Goal: Task Accomplishment & Management: Use online tool/utility

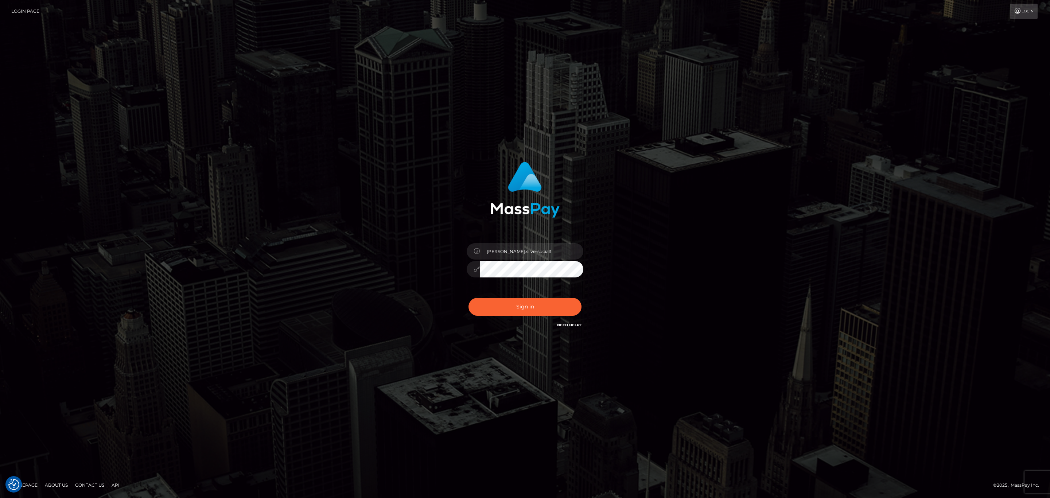
type input "sean.megabonanza"
click at [521, 291] on div "sean.megabonanza" at bounding box center [525, 266] width 128 height 56
click at [517, 305] on button "Sign in" at bounding box center [525, 307] width 113 height 18
click at [572, 245] on input "Sean.silversocial1" at bounding box center [532, 251] width 104 height 16
type input "sean.megabonanza"
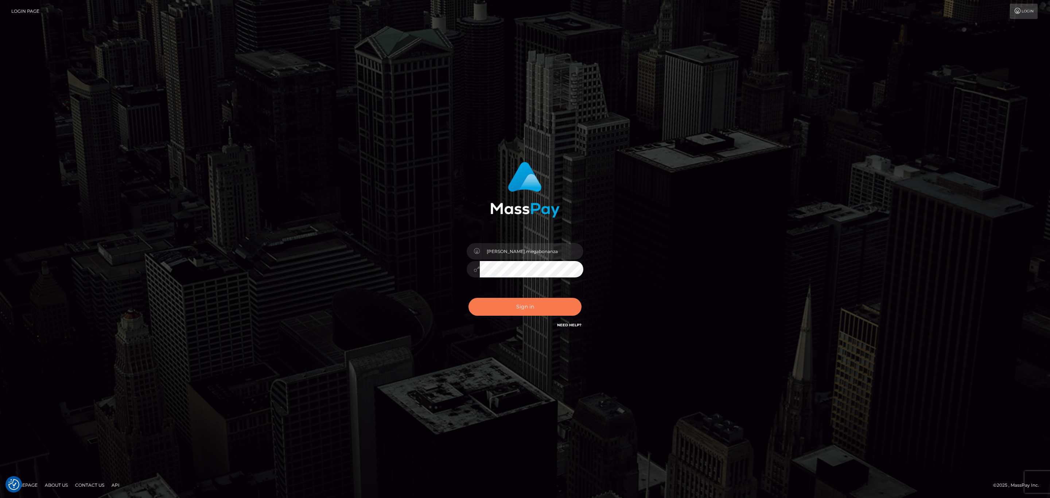
click at [529, 303] on button "Sign in" at bounding box center [525, 307] width 113 height 18
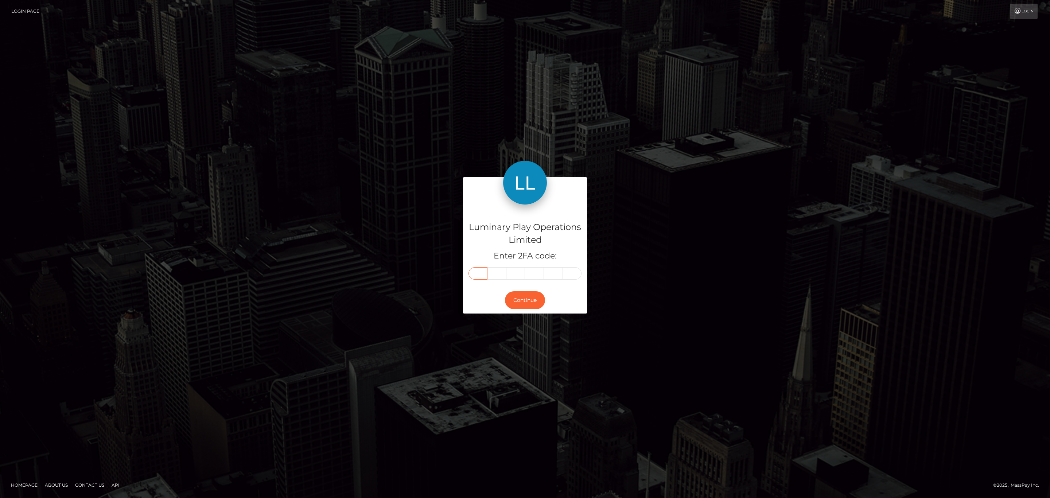
click at [474, 275] on input "text" at bounding box center [478, 273] width 19 height 12
paste input "4"
type input "4"
type input "8"
type input "7"
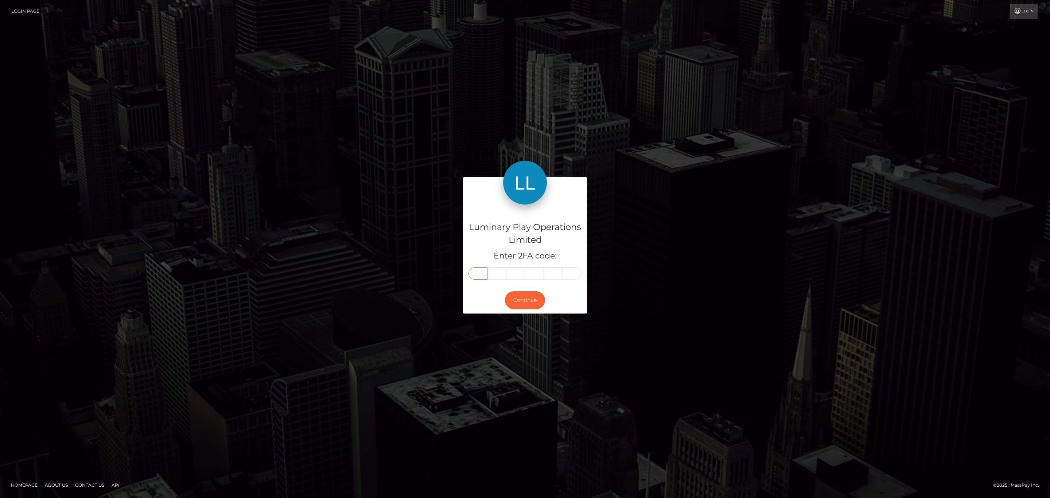
type input "1"
type input "0"
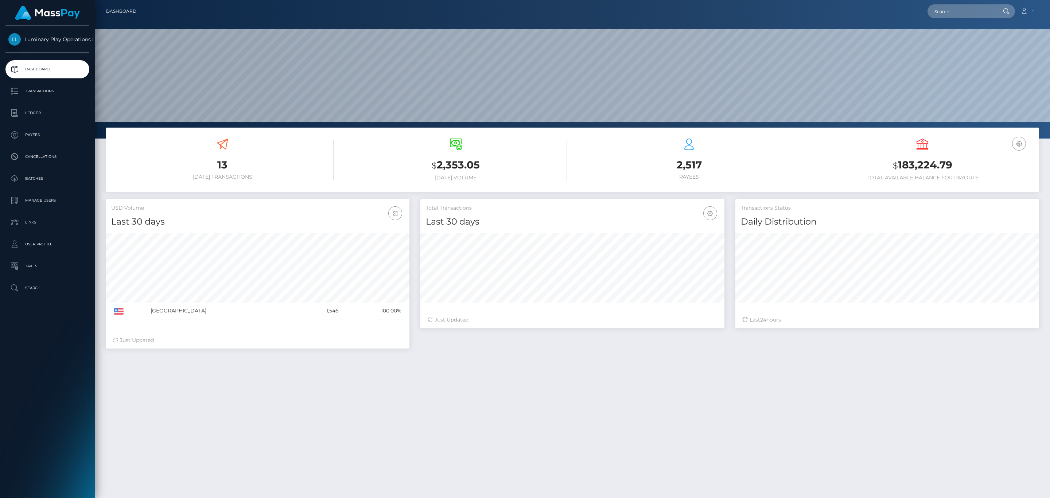
scroll to position [129, 303]
click at [56, 157] on p "Cancellations" at bounding box center [47, 156] width 78 height 11
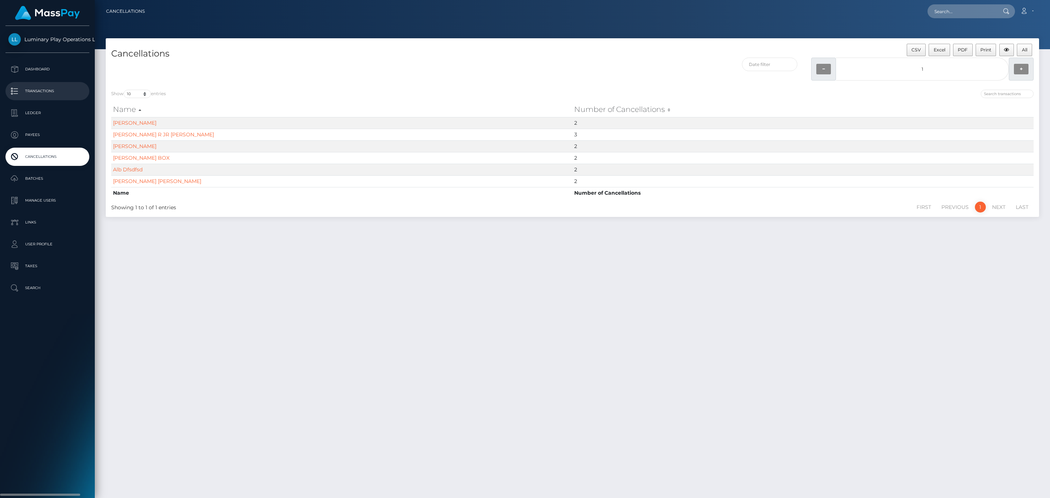
click at [45, 89] on p "Transactions" at bounding box center [47, 91] width 78 height 11
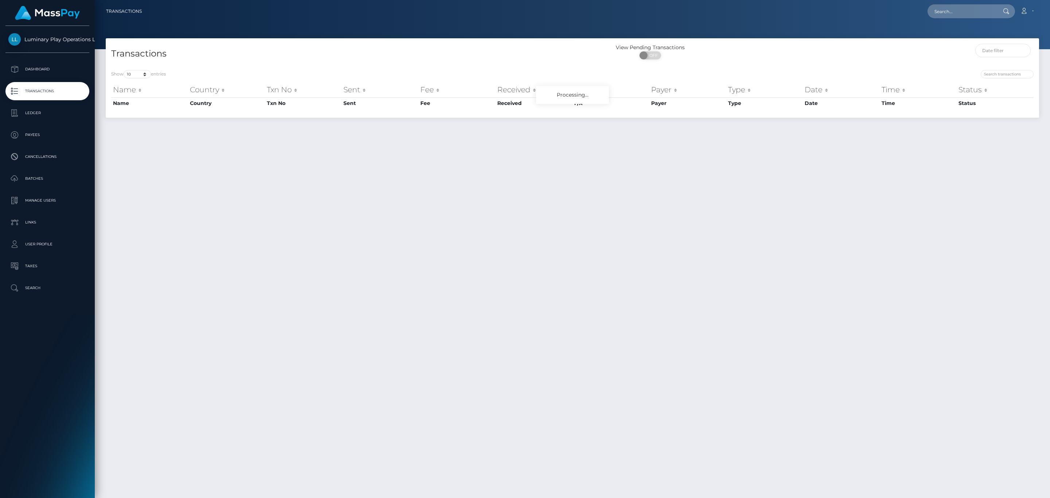
click at [656, 56] on span "OFF" at bounding box center [653, 55] width 18 height 8
checkbox input "true"
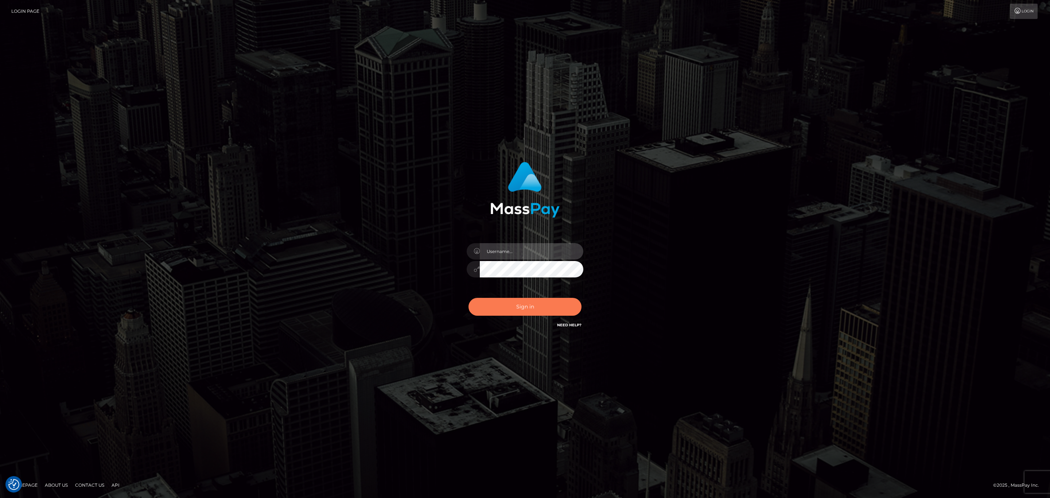
type input "[PERSON_NAME].megabonanza"
click at [559, 305] on button "Sign in" at bounding box center [525, 307] width 113 height 18
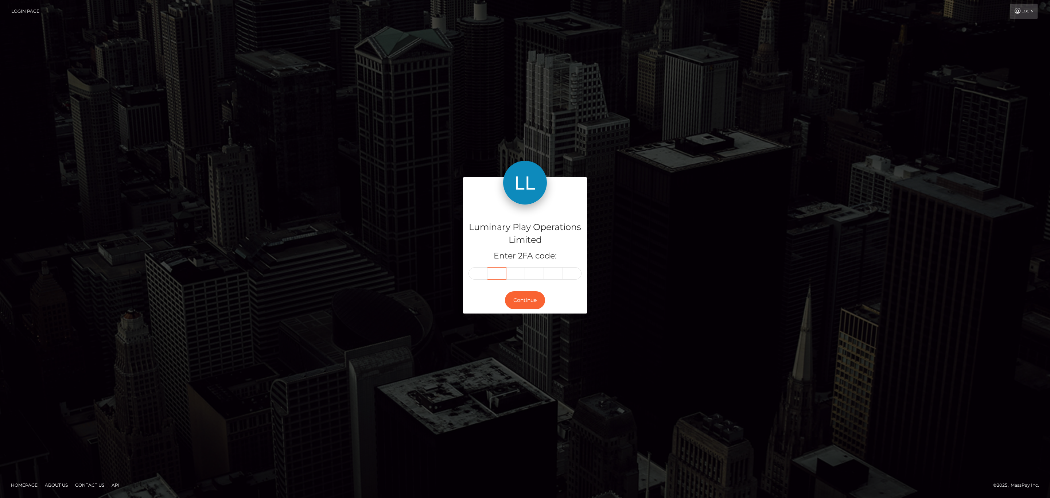
drag, startPoint x: 490, startPoint y: 267, endPoint x: 482, endPoint y: 271, distance: 8.7
click at [489, 269] on input "text" at bounding box center [497, 273] width 19 height 12
click at [480, 273] on input "text" at bounding box center [478, 273] width 19 height 12
paste input "7"
type input "7"
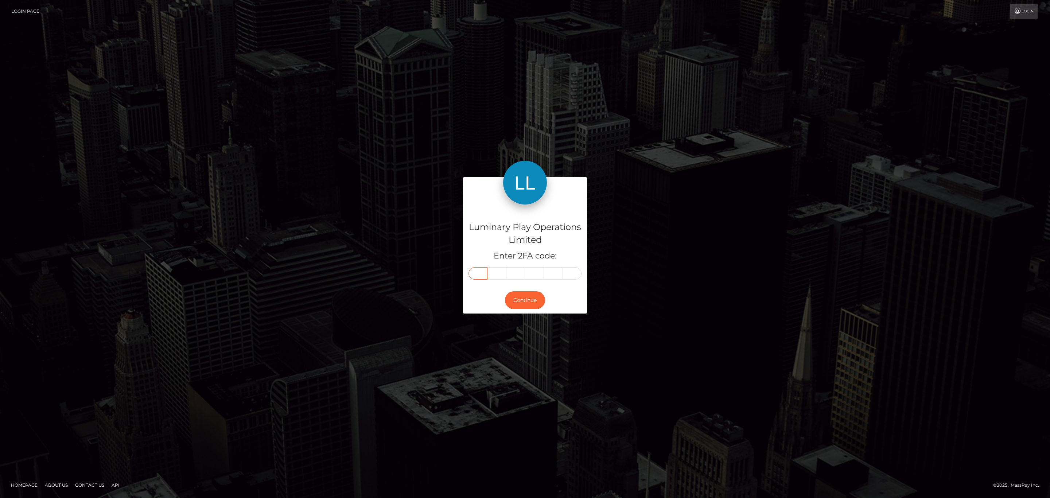
type input "7"
type input "5"
type input "3"
type input "7"
type input "1"
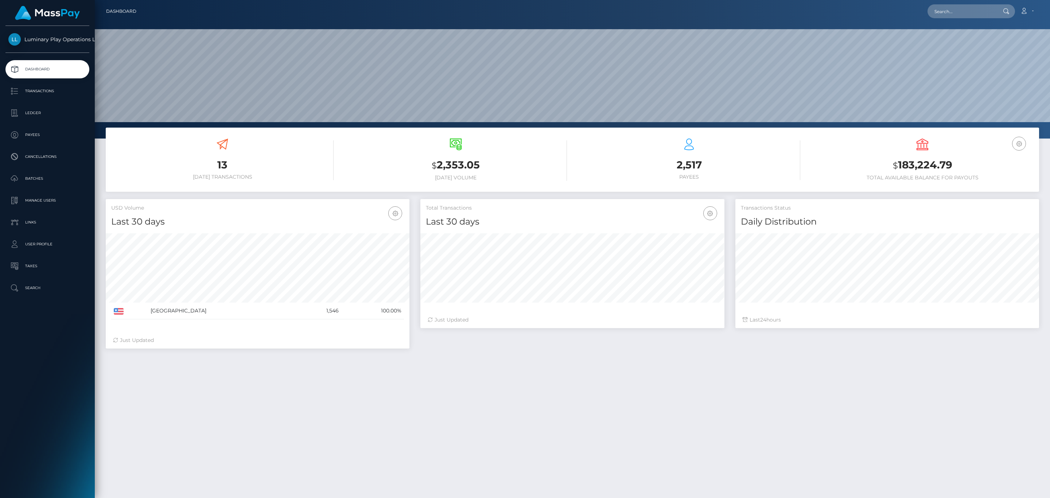
scroll to position [129, 303]
click at [71, 90] on p "Transactions" at bounding box center [47, 91] width 78 height 11
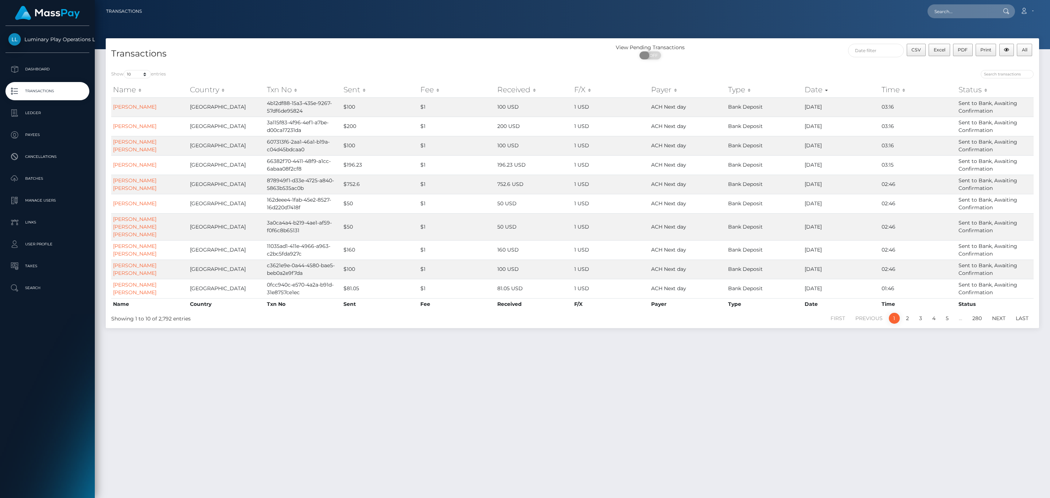
click at [655, 56] on span "OFF" at bounding box center [653, 55] width 18 height 8
checkbox input "true"
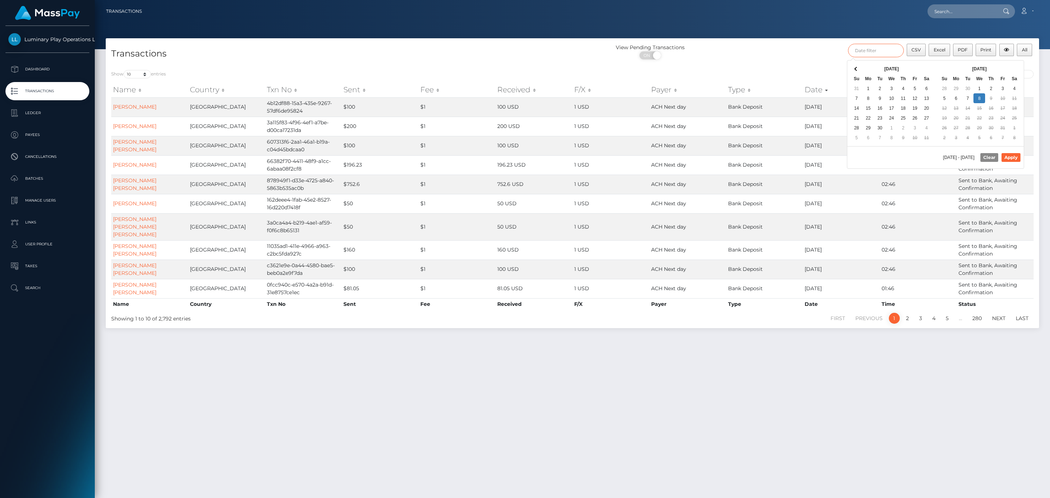
click at [859, 54] on input "text" at bounding box center [876, 50] width 56 height 13
click at [1000, 63] on div "Oct 2025 Su Mo Tu We Th Fr Sa 28 29 30 1 2 3 4 5 6 7 8 9 10 11 12 13 14 15 16 1…" at bounding box center [980, 104] width 88 height 86
click at [1010, 157] on button "Apply" at bounding box center [1011, 157] width 19 height 9
type input "09/01/2025 - 10/08/2025"
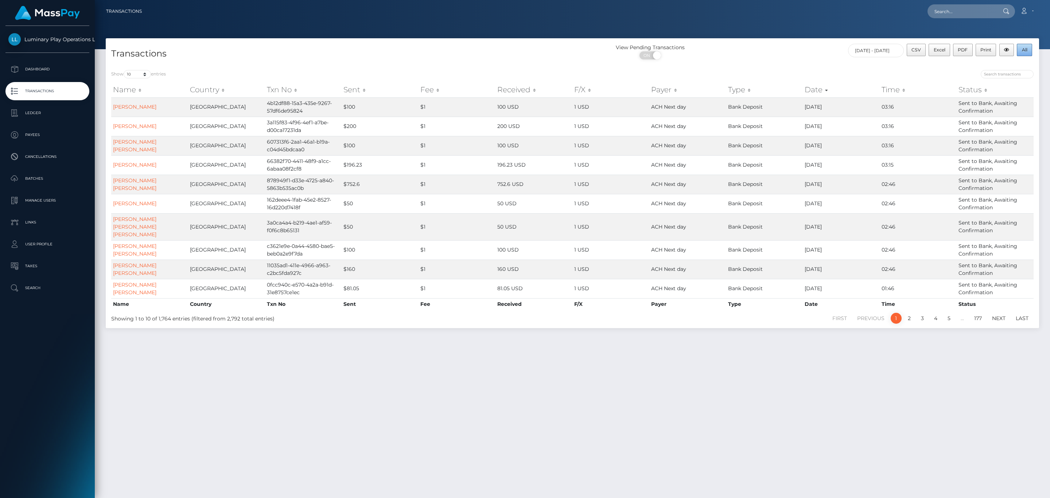
click at [1024, 51] on span "All" at bounding box center [1024, 49] width 5 height 5
